Goal: Transaction & Acquisition: Purchase product/service

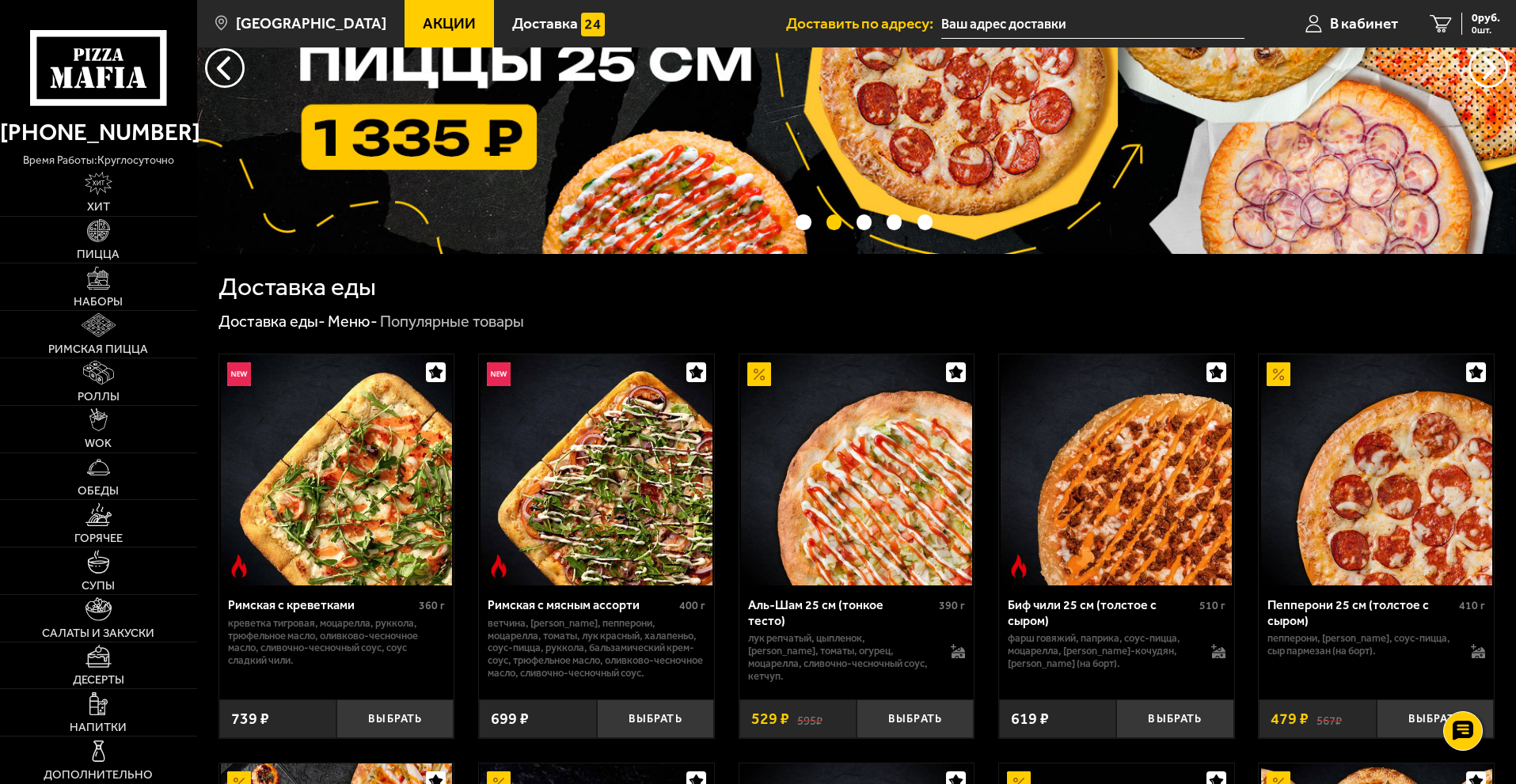
scroll to position [158, 0]
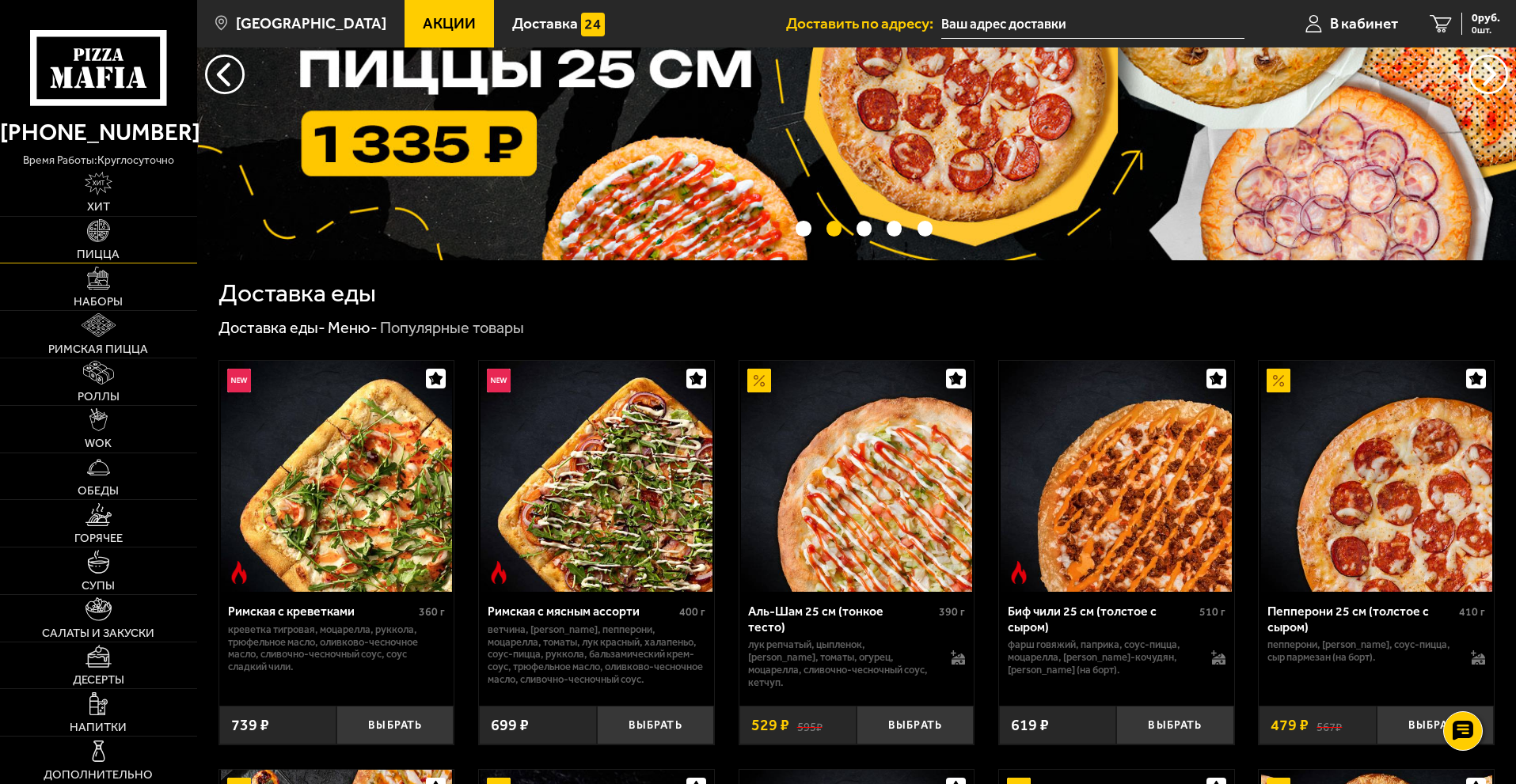
click at [77, 239] on link "Пицца" at bounding box center [99, 240] width 198 height 47
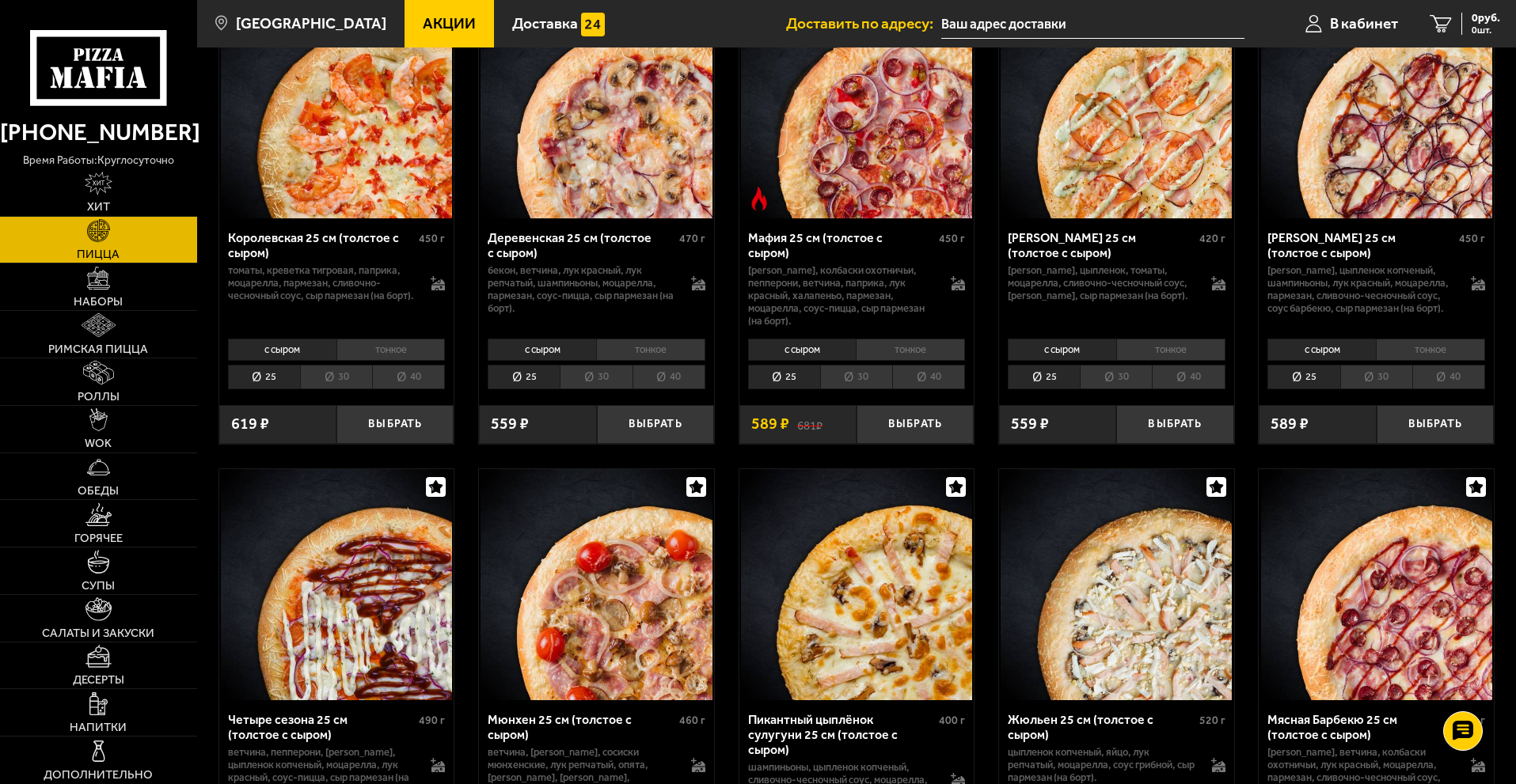
scroll to position [1899, 0]
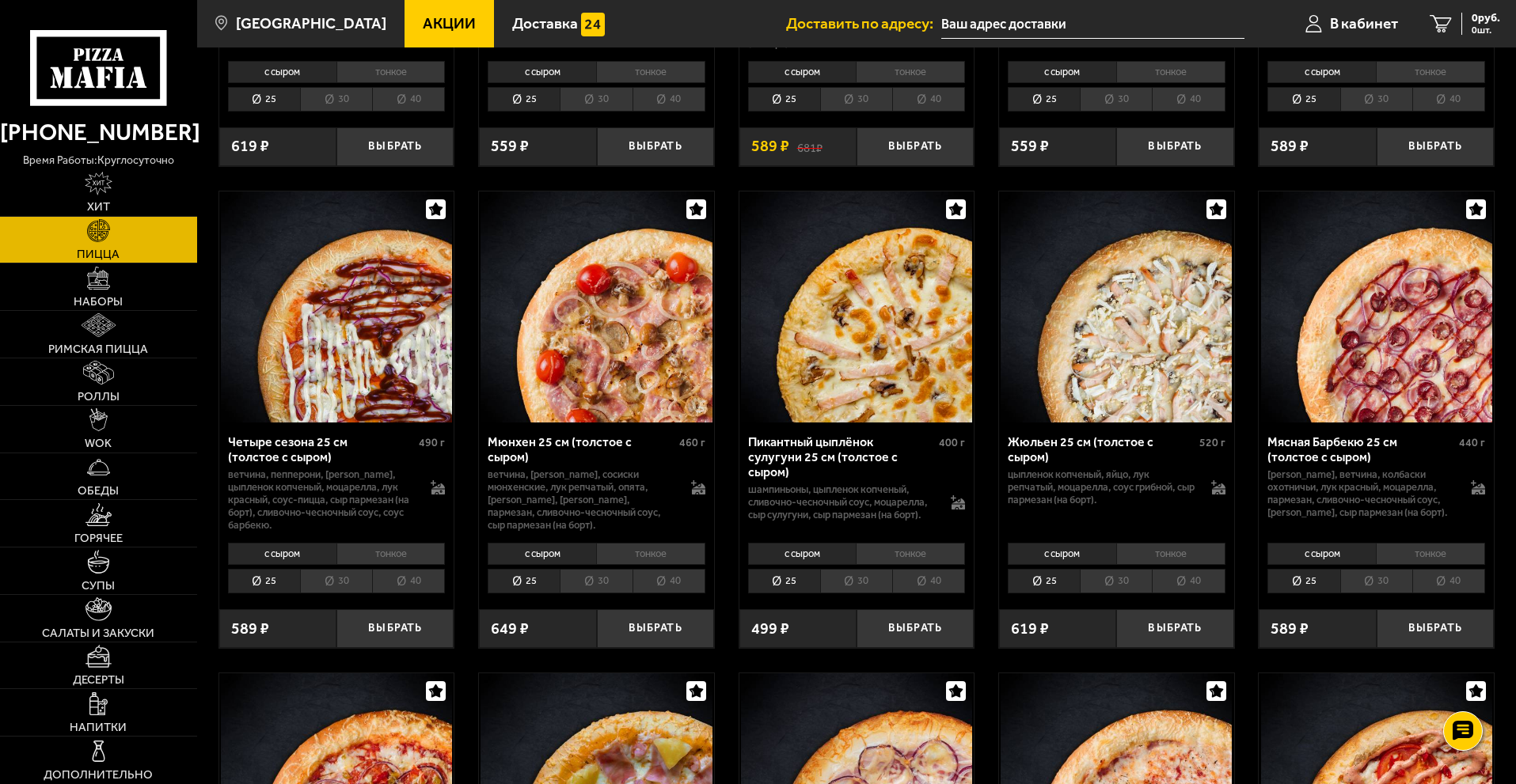
click at [1384, 593] on li "30" at bounding box center [1377, 581] width 72 height 24
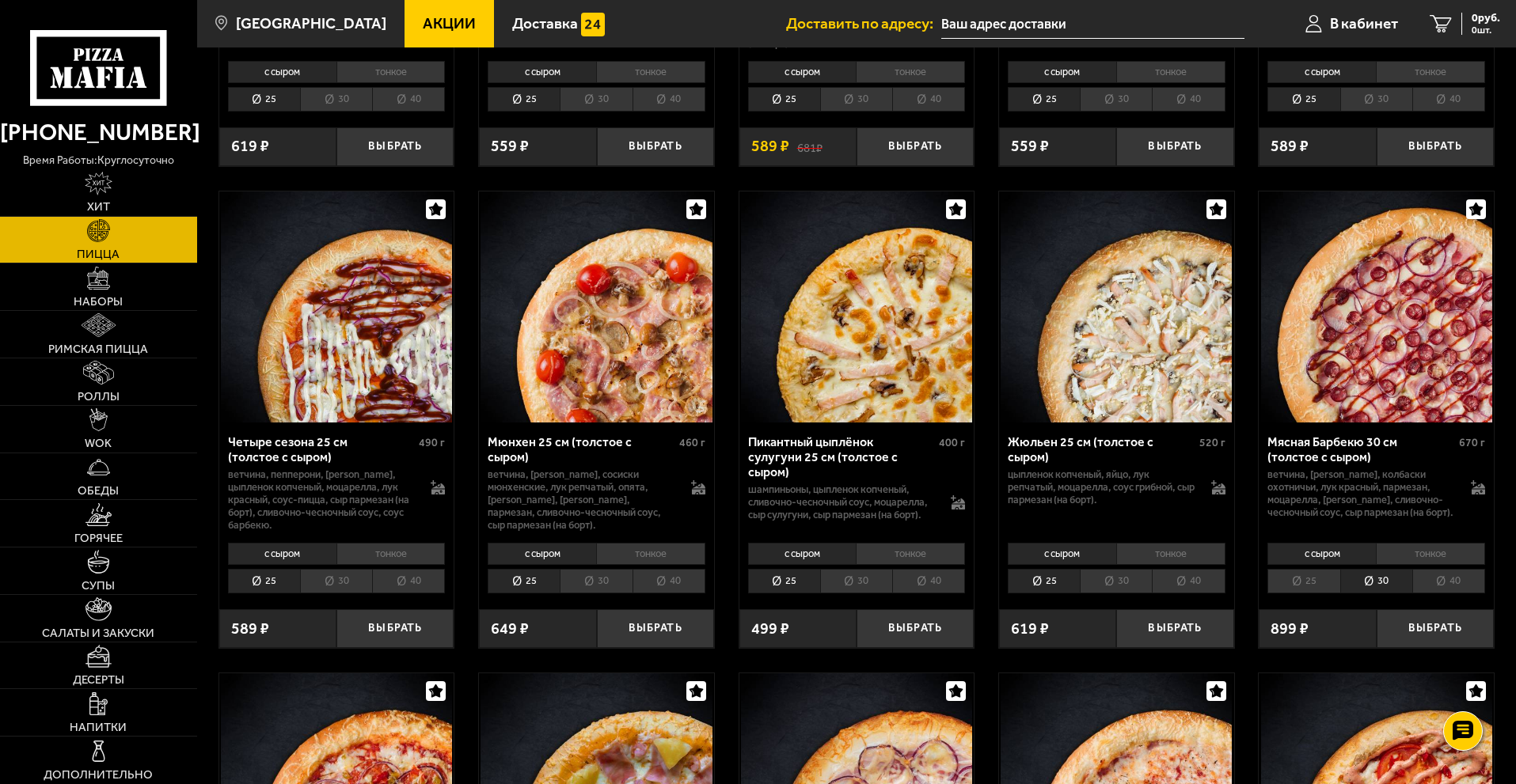
click at [1441, 593] on li "40" at bounding box center [1449, 581] width 72 height 24
click at [1396, 593] on li "30" at bounding box center [1377, 581] width 72 height 24
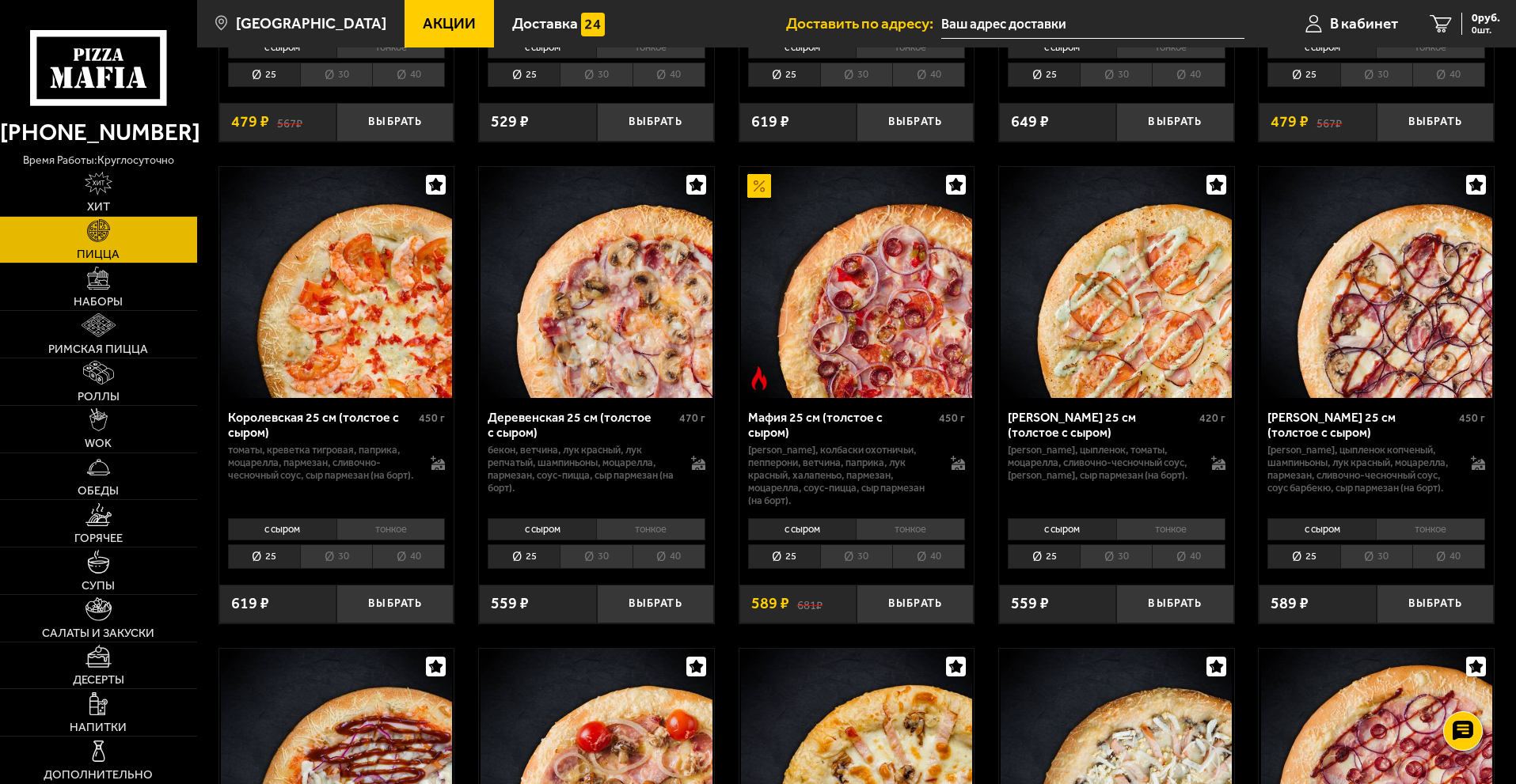
scroll to position [1458, 0]
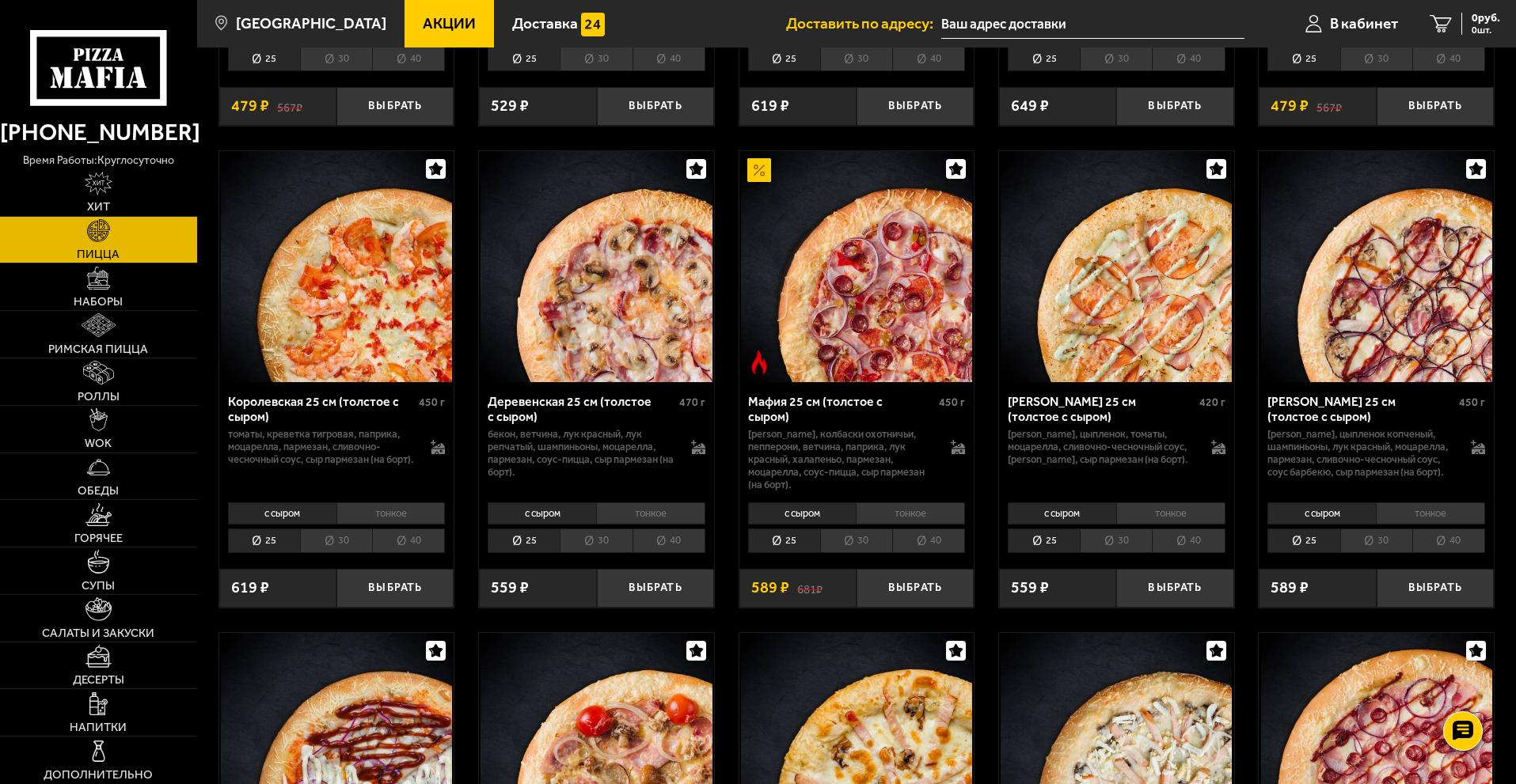
click at [1381, 553] on li "30" at bounding box center [1377, 541] width 72 height 24
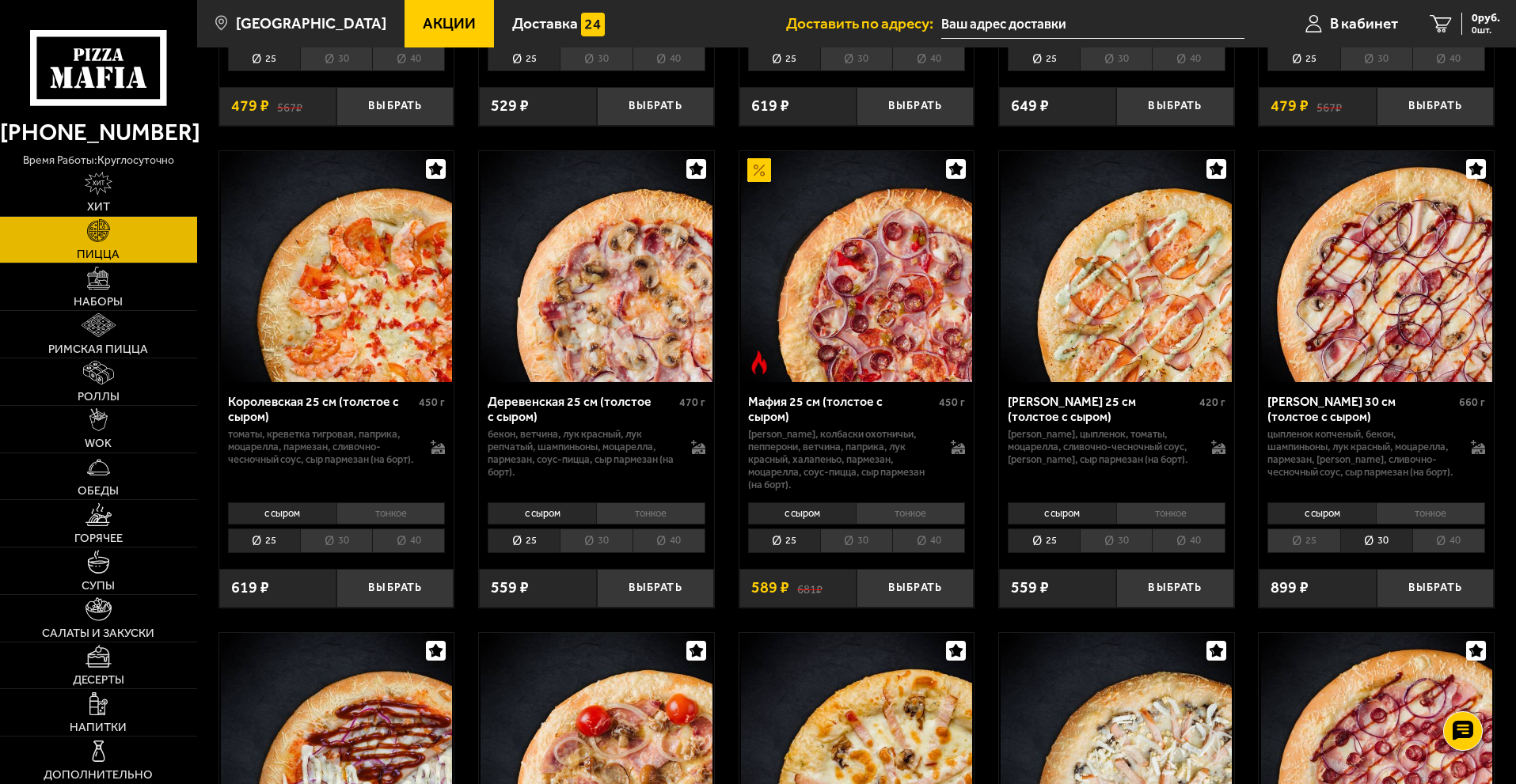
click at [1449, 553] on li "40" at bounding box center [1449, 541] width 72 height 24
click at [1444, 608] on button "Выбрать" at bounding box center [1436, 588] width 117 height 39
click at [1394, 608] on button "−" at bounding box center [1397, 588] width 39 height 39
click at [1385, 553] on li "30" at bounding box center [1377, 541] width 72 height 24
click at [1417, 608] on button "Выбрать" at bounding box center [1436, 588] width 117 height 39
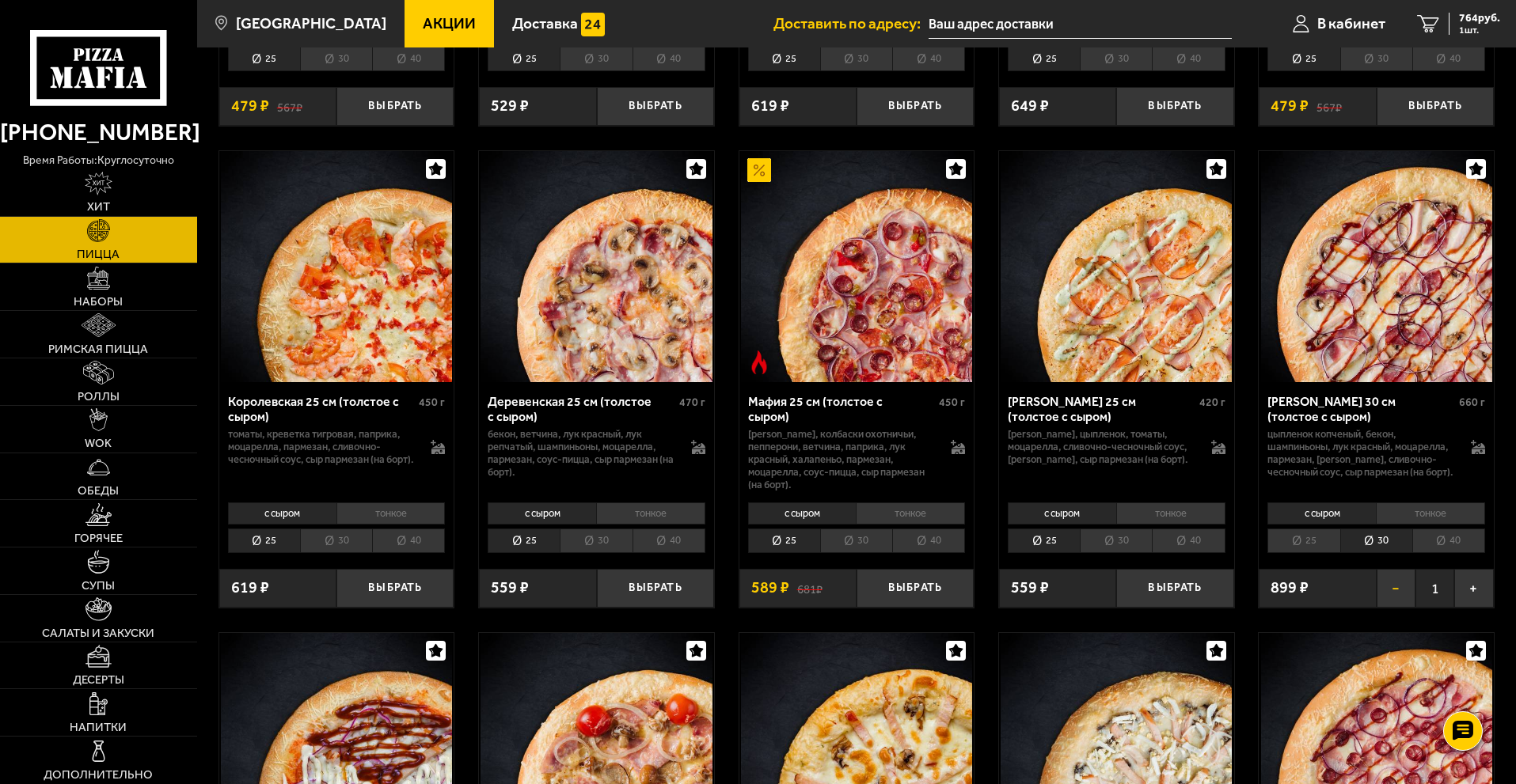
click at [1398, 608] on button "−" at bounding box center [1397, 588] width 39 height 39
